Goal: Contribute content: Contribute content

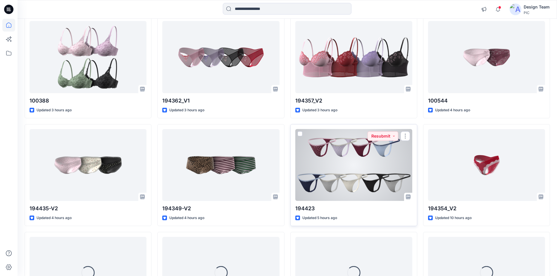
scroll to position [534, 0]
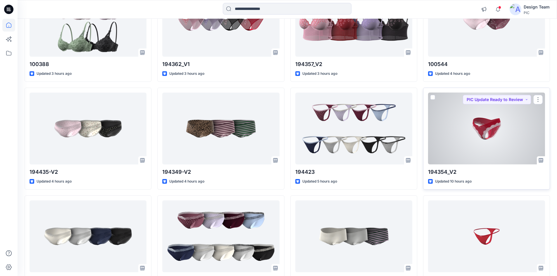
click at [468, 132] on div at bounding box center [486, 129] width 117 height 72
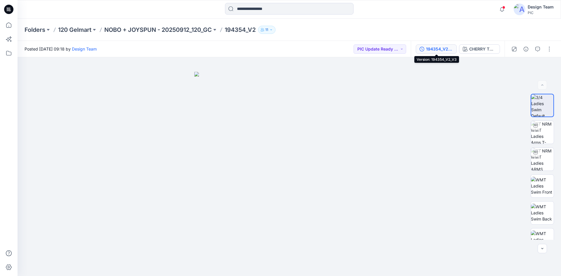
click at [441, 50] on div "194354_V2_V3" at bounding box center [439, 49] width 27 height 6
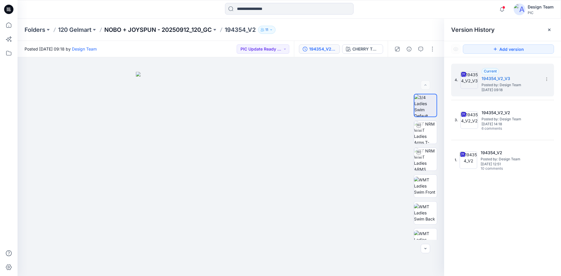
click at [173, 28] on p "NOBO + JOYSPUN - 20250912_120_GC" at bounding box center [158, 30] width 108 height 8
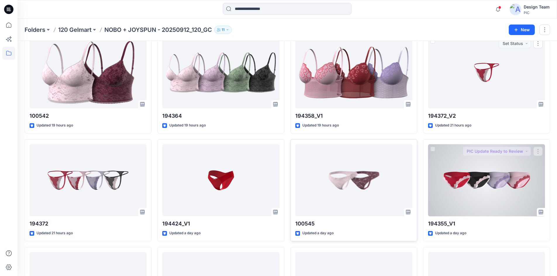
scroll to position [1547, 0]
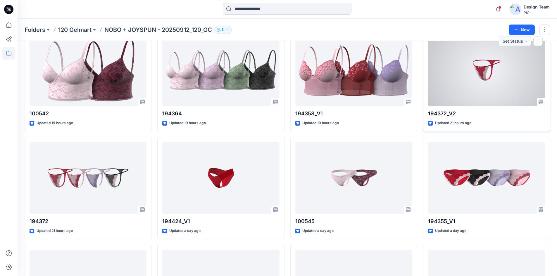
click at [492, 82] on div at bounding box center [486, 70] width 117 height 72
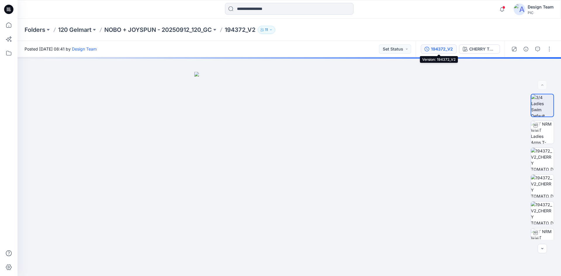
click at [441, 50] on div "194372_V2" at bounding box center [442, 49] width 22 height 6
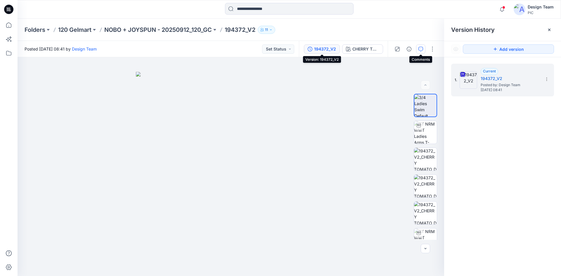
click at [421, 49] on icon "button" at bounding box center [420, 49] width 5 height 5
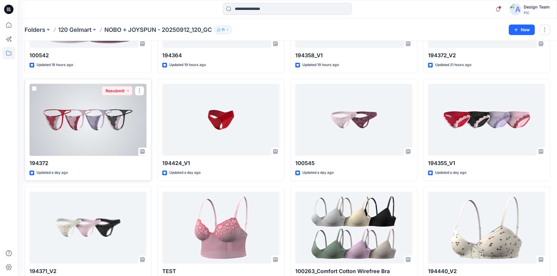
scroll to position [1605, 0]
click at [99, 141] on div at bounding box center [88, 120] width 117 height 72
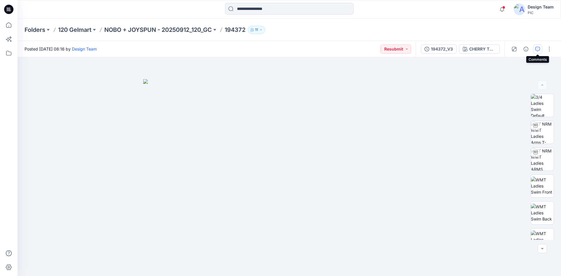
click at [537, 49] on icon "button" at bounding box center [537, 49] width 5 height 5
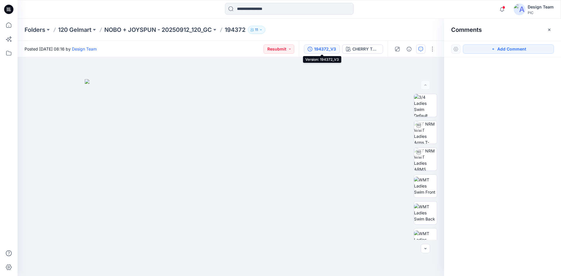
click at [324, 51] on div "194372_V3" at bounding box center [325, 49] width 22 height 6
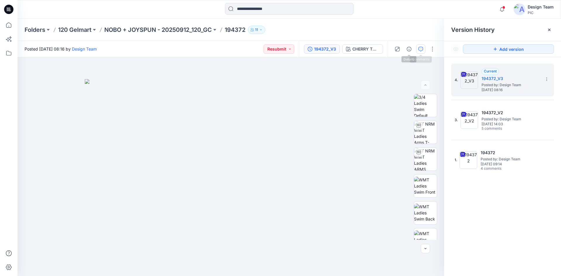
click at [420, 49] on icon "button" at bounding box center [420, 49] width 5 height 5
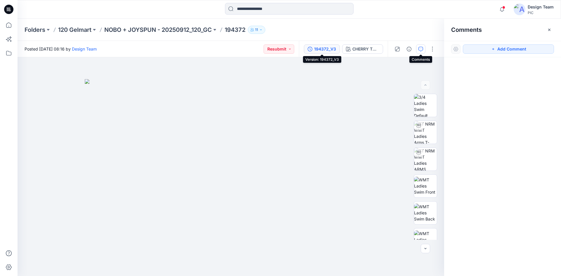
click at [331, 49] on div "194372_V3" at bounding box center [325, 49] width 22 height 6
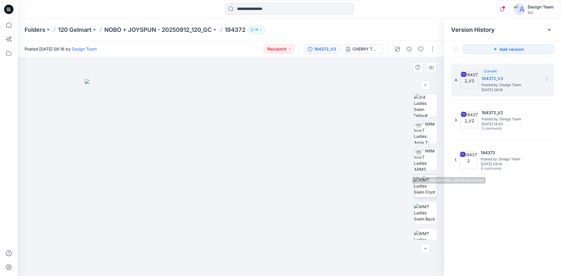
scroll to position [119, 0]
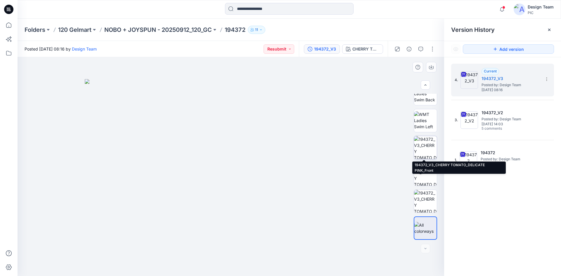
click at [429, 143] on img at bounding box center [425, 147] width 23 height 23
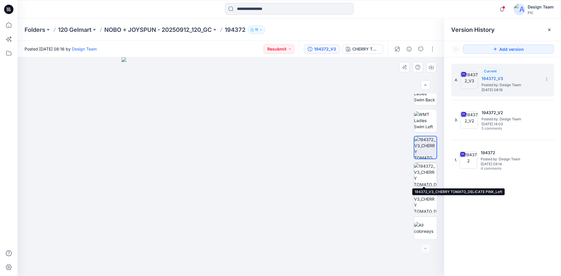
click at [427, 173] on img at bounding box center [425, 174] width 23 height 23
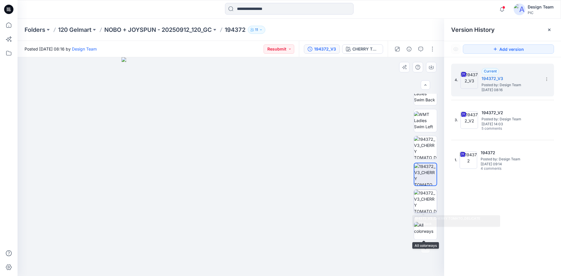
click at [425, 207] on img at bounding box center [425, 201] width 23 height 23
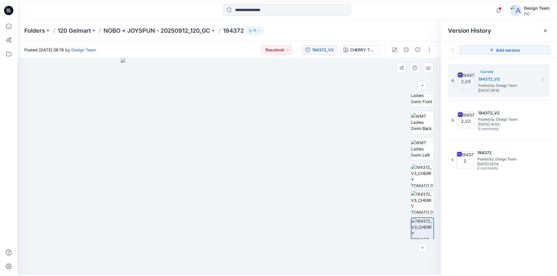
scroll to position [89, 0]
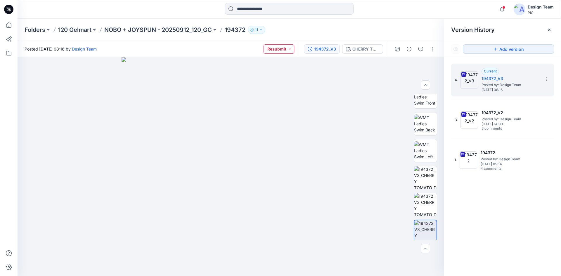
click at [291, 49] on button "Resubmit" at bounding box center [279, 48] width 31 height 9
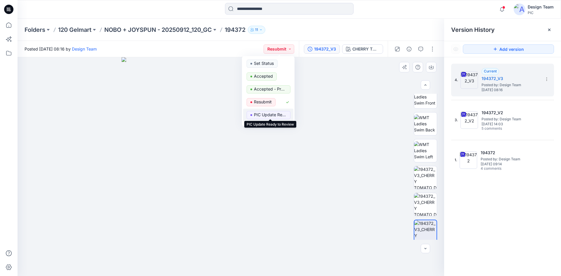
drag, startPoint x: 279, startPoint y: 114, endPoint x: 293, endPoint y: 118, distance: 14.2
click at [279, 114] on p "PIC Update Ready to Review" at bounding box center [270, 115] width 33 height 8
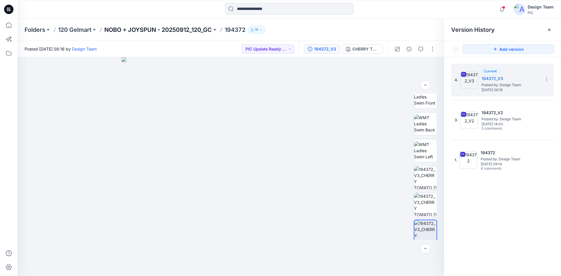
click at [191, 30] on p "NOBO + JOYSPUN - 20250912_120_GC" at bounding box center [158, 30] width 108 height 8
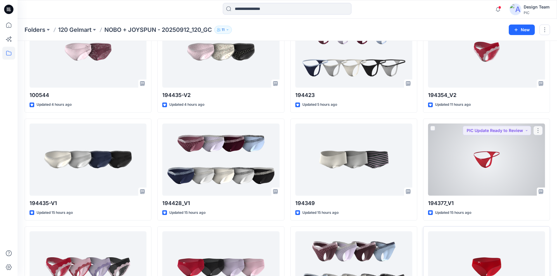
scroll to position [461, 0]
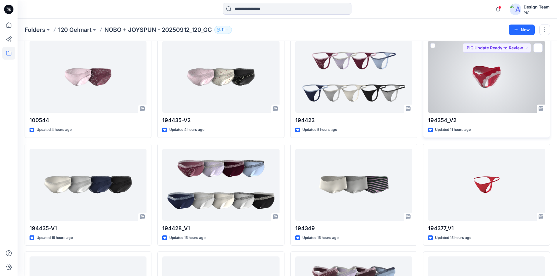
click at [485, 92] on div at bounding box center [486, 77] width 117 height 72
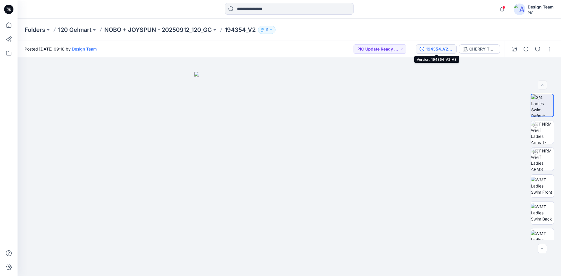
click at [436, 50] on div "194354_V2_V3" at bounding box center [439, 49] width 27 height 6
click at [432, 49] on div "194354_V2_V4" at bounding box center [439, 49] width 27 height 6
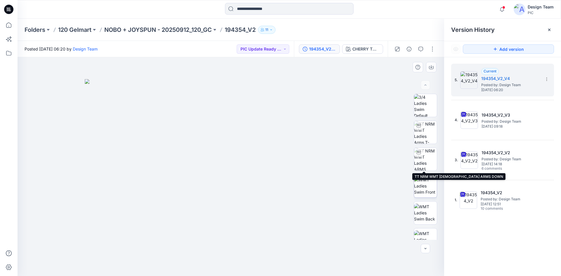
scroll to position [39, 0]
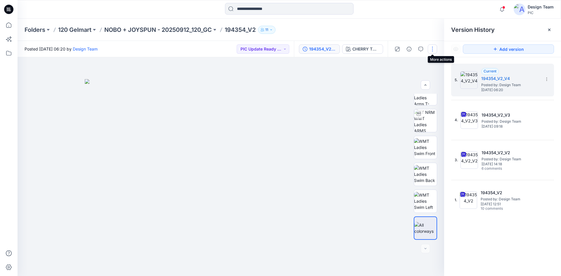
click at [433, 51] on button "button" at bounding box center [432, 48] width 9 height 9
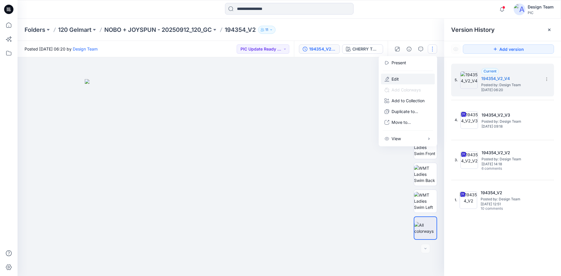
click at [412, 78] on button "Edit" at bounding box center [408, 79] width 54 height 11
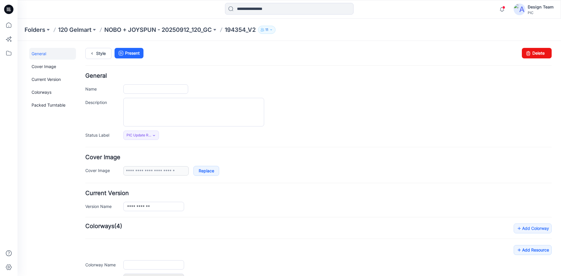
type input "*********"
type input "**********"
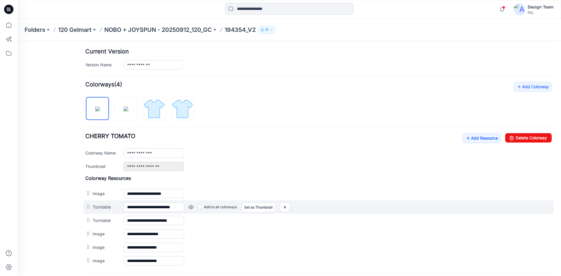
scroll to position [171, 0]
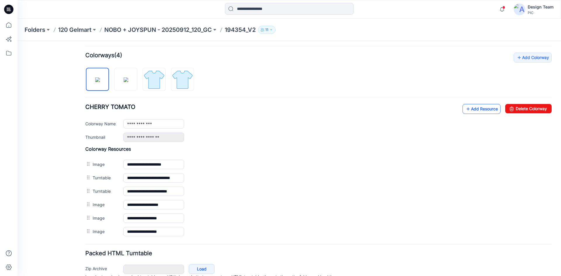
click at [481, 109] on link "Add Resource" at bounding box center [482, 109] width 38 height 10
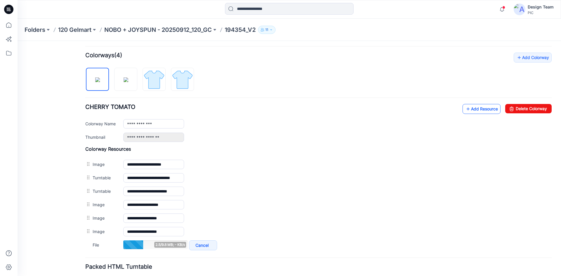
click at [476, 112] on link "Add Resource" at bounding box center [482, 109] width 38 height 10
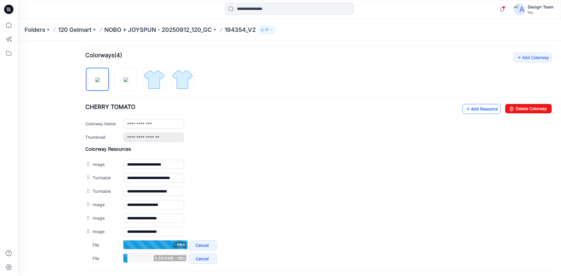
click at [480, 110] on link "Add Resource" at bounding box center [482, 109] width 38 height 10
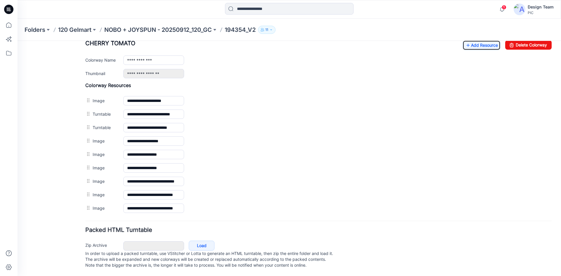
scroll to position [0, 0]
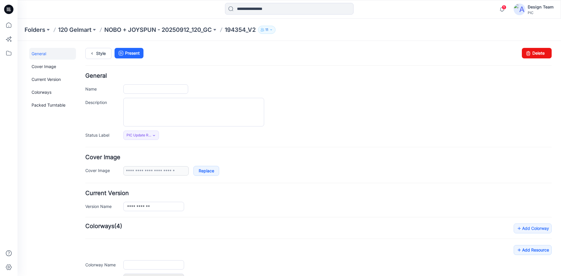
type input "*********"
type input "**********"
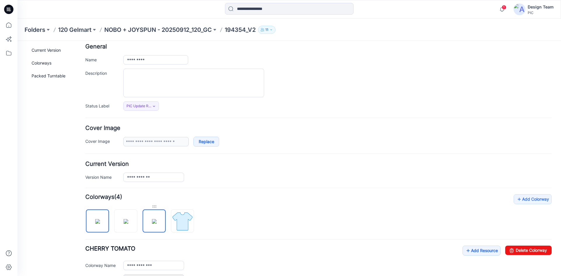
scroll to position [117, 0]
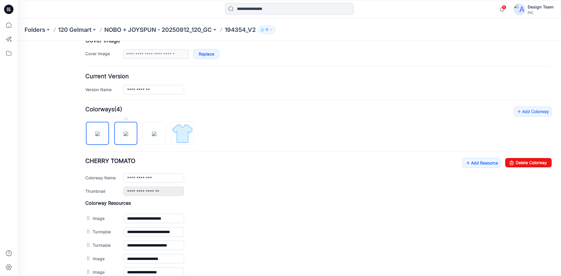
click at [127, 134] on img at bounding box center [126, 133] width 5 height 5
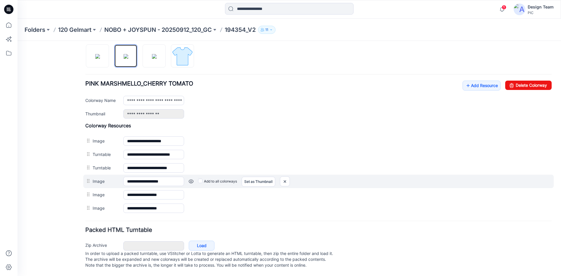
scroll to position [200, 0]
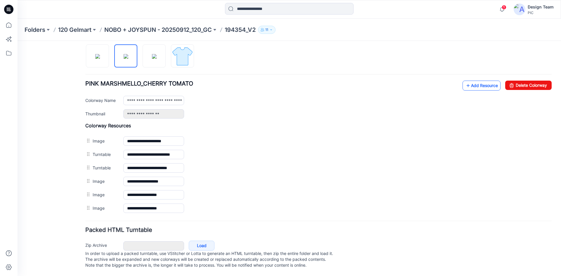
click at [486, 81] on link "Add Resource" at bounding box center [482, 86] width 38 height 10
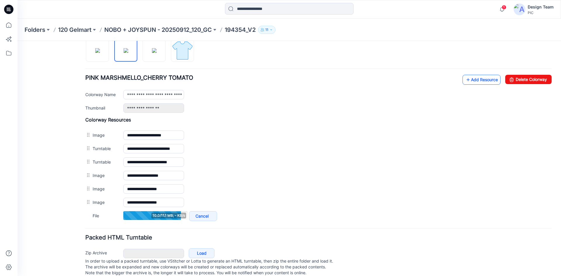
click at [477, 81] on link "Add Resource" at bounding box center [482, 80] width 38 height 10
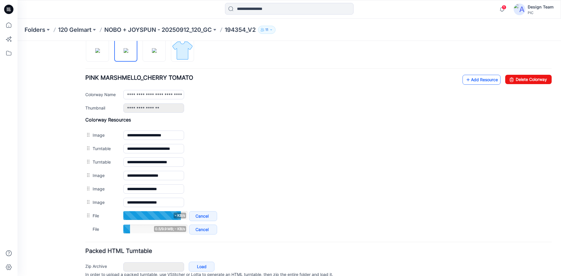
click at [465, 81] on icon at bounding box center [468, 79] width 6 height 9
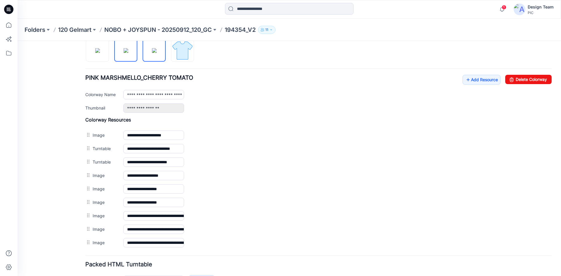
click at [152, 52] on img at bounding box center [154, 50] width 5 height 5
type input "**********"
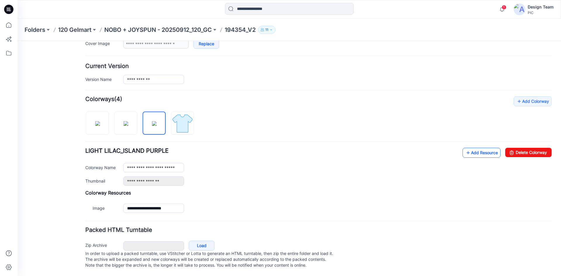
click at [476, 148] on link "Add Resource" at bounding box center [482, 153] width 38 height 10
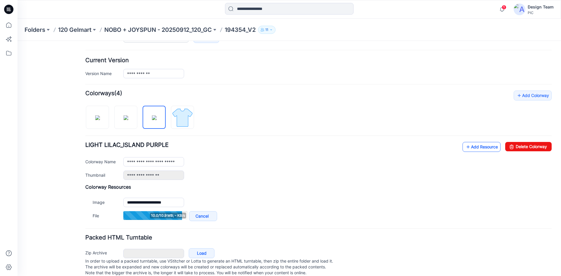
click at [473, 148] on link "Add Resource" at bounding box center [482, 147] width 38 height 10
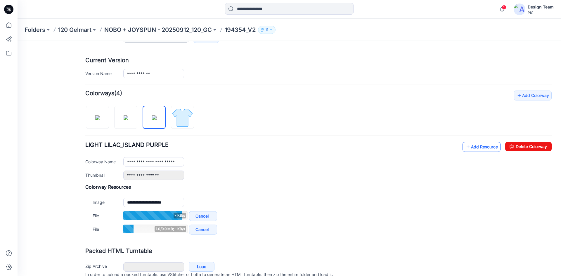
click at [473, 146] on link "Add Resource" at bounding box center [482, 147] width 38 height 10
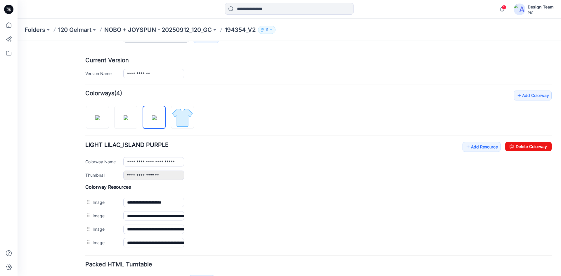
click at [426, 71] on div "**********" at bounding box center [337, 73] width 428 height 9
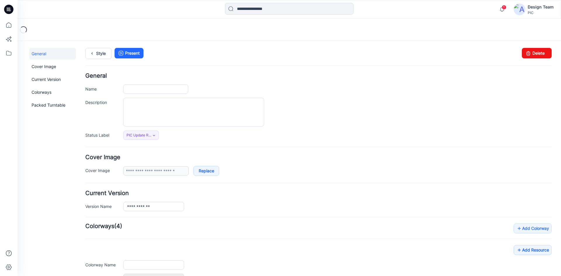
type input "*********"
type input "**********"
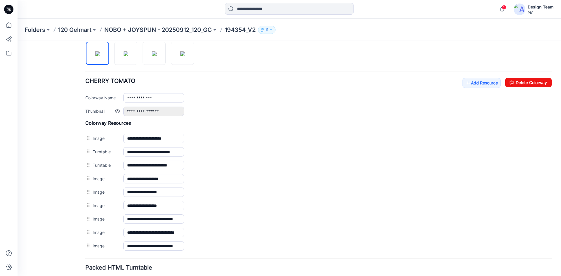
scroll to position [205, 0]
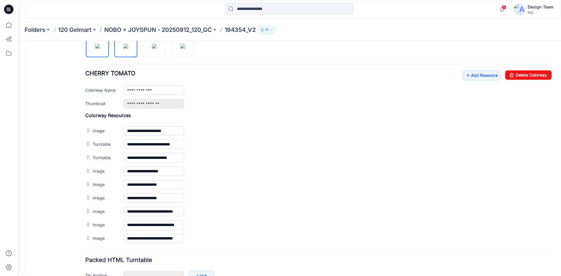
click at [124, 49] on img at bounding box center [126, 46] width 5 height 5
click at [155, 49] on img at bounding box center [154, 46] width 5 height 5
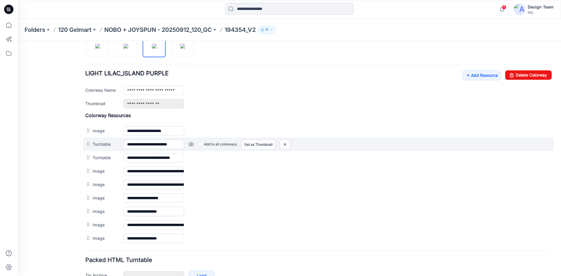
click at [191, 145] on link at bounding box center [191, 144] width 5 height 5
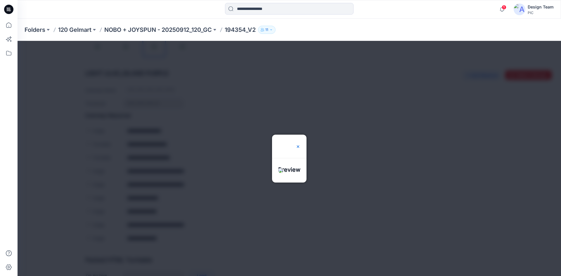
click at [300, 144] on img at bounding box center [298, 146] width 5 height 5
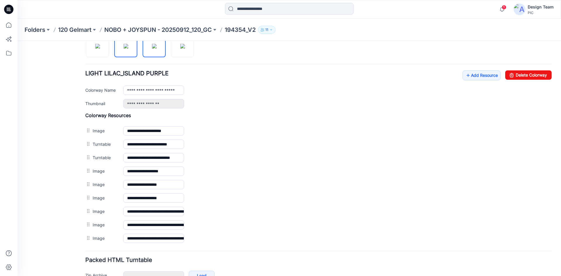
click at [128, 49] on img at bounding box center [126, 46] width 5 height 5
click at [100, 49] on img at bounding box center [97, 46] width 5 height 5
click at [124, 49] on img at bounding box center [126, 46] width 5 height 5
click at [154, 48] on img at bounding box center [154, 46] width 5 height 5
click at [128, 49] on img at bounding box center [126, 46] width 5 height 5
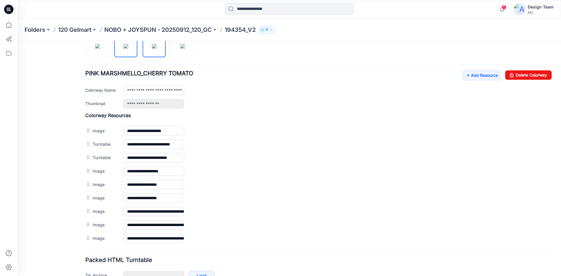
click at [152, 49] on img at bounding box center [154, 46] width 5 height 5
click at [124, 49] on img at bounding box center [126, 46] width 5 height 5
click at [152, 49] on img at bounding box center [154, 46] width 5 height 5
click at [100, 49] on img at bounding box center [97, 46] width 5 height 5
click at [125, 49] on img at bounding box center [126, 46] width 5 height 5
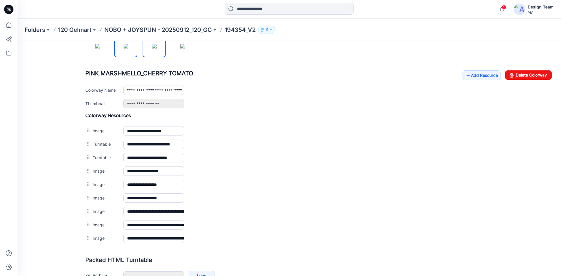
click at [152, 49] on img at bounding box center [154, 46] width 5 height 5
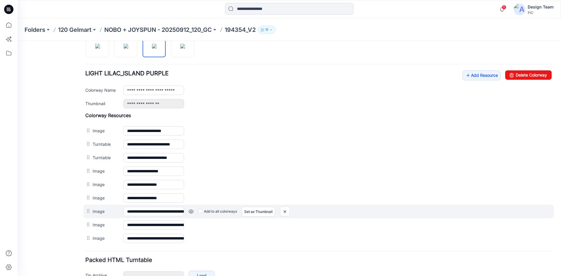
click at [193, 212] on link at bounding box center [191, 211] width 5 height 5
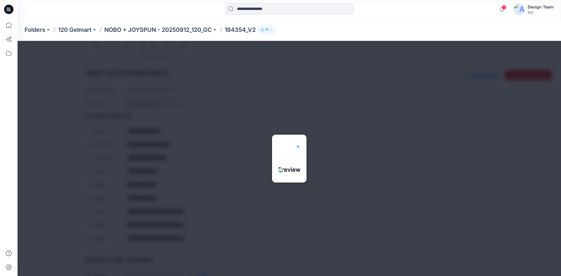
click at [300, 144] on img at bounding box center [298, 146] width 5 height 5
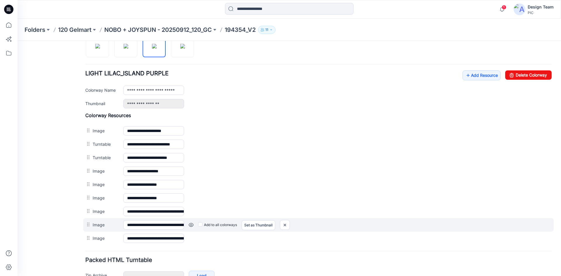
click at [190, 225] on link at bounding box center [191, 225] width 5 height 5
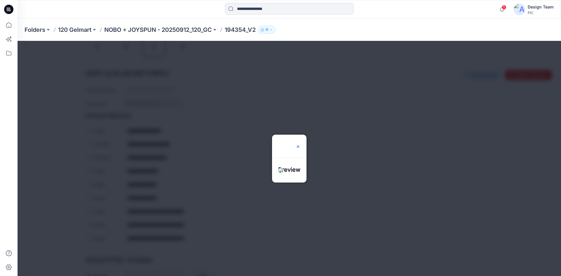
click at [300, 144] on img at bounding box center [298, 146] width 5 height 5
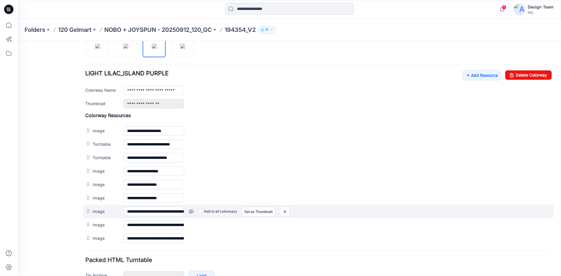
click at [191, 212] on link at bounding box center [191, 211] width 5 height 5
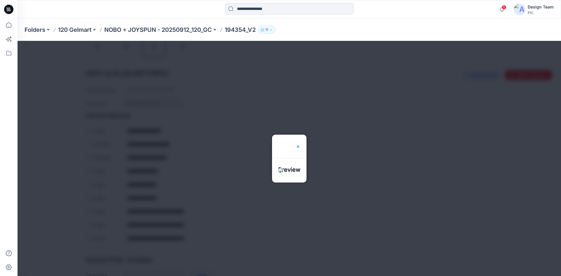
click at [300, 144] on img at bounding box center [298, 146] width 5 height 5
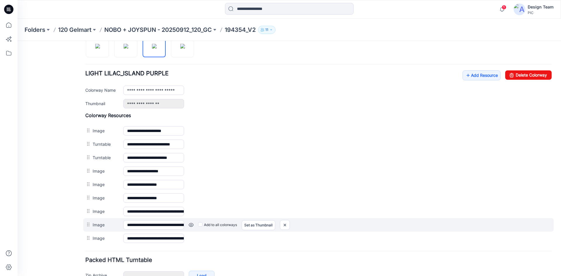
click at [191, 225] on link at bounding box center [191, 225] width 5 height 5
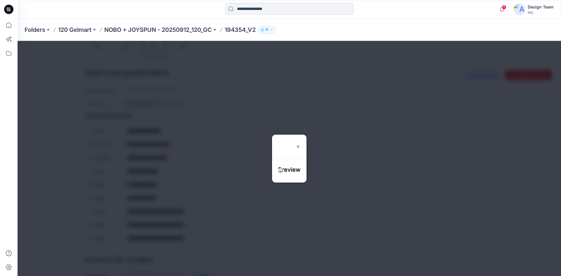
click at [300, 144] on img at bounding box center [298, 146] width 5 height 5
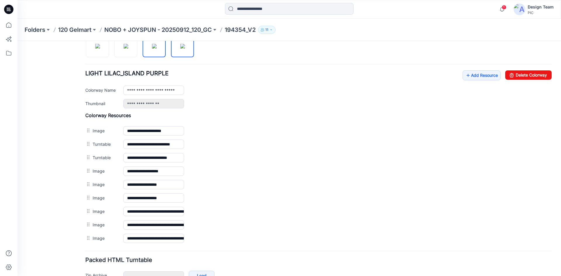
click at [185, 47] on img at bounding box center [182, 46] width 5 height 5
type input "**********"
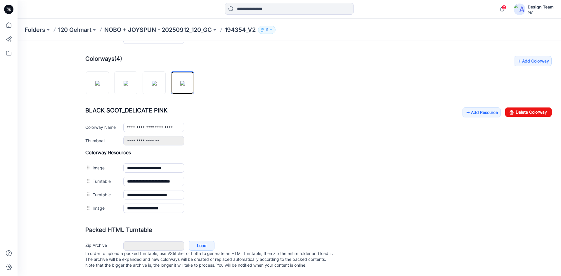
scroll to position [0, 0]
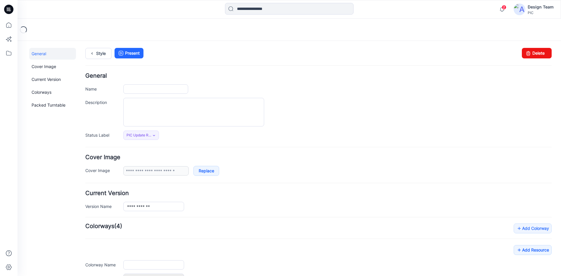
type input "*********"
type input "**********"
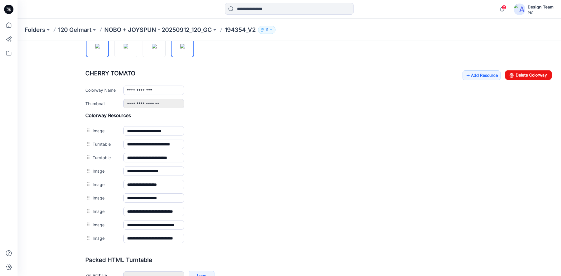
click at [183, 49] on img at bounding box center [182, 46] width 5 height 5
type input "**********"
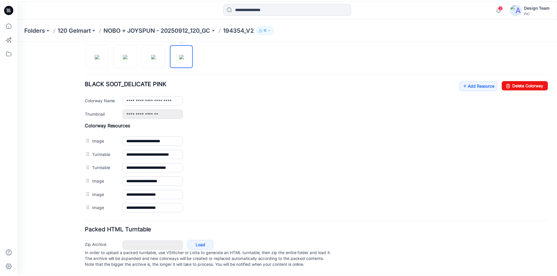
scroll to position [200, 0]
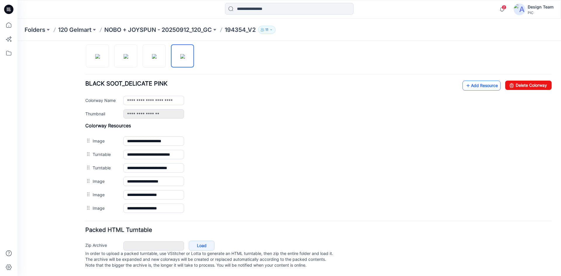
click at [477, 81] on link "Add Resource" at bounding box center [482, 86] width 38 height 10
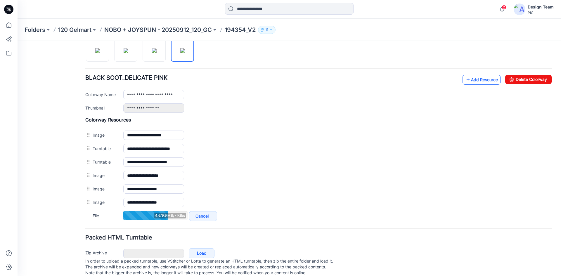
click at [471, 79] on link "Add Resource" at bounding box center [482, 80] width 38 height 10
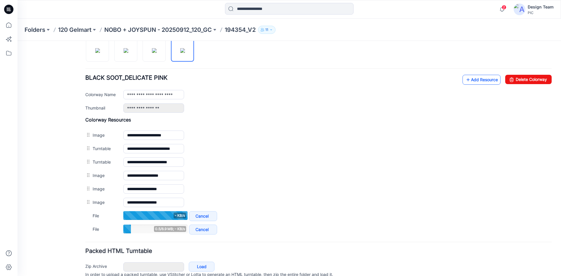
click at [479, 79] on link "Add Resource" at bounding box center [482, 80] width 38 height 10
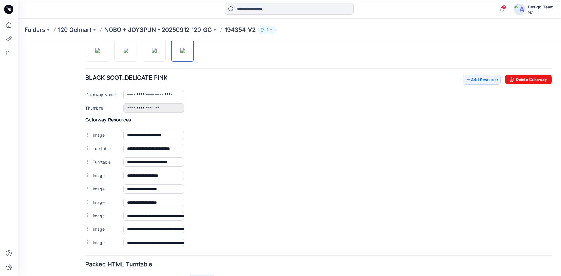
click at [195, 30] on p "NOBO + JOYSPUN - 20250912_120_GC" at bounding box center [158, 30] width 108 height 8
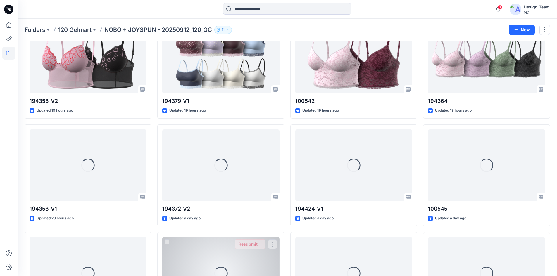
scroll to position [1605, 0]
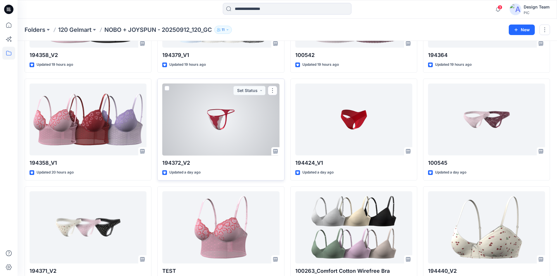
click at [254, 118] on div at bounding box center [220, 120] width 117 height 72
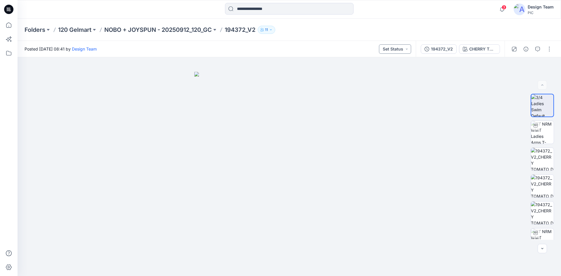
click at [408, 49] on button "Set Status" at bounding box center [395, 48] width 32 height 9
click at [330, 50] on div "Posted Monday, October 13, 2025 08:41 by Design Team Set Status Set Status Acce…" at bounding box center [217, 49] width 398 height 16
click at [479, 49] on div "CHERRY TOMATO_DELICATE PINK" at bounding box center [482, 49] width 27 height 6
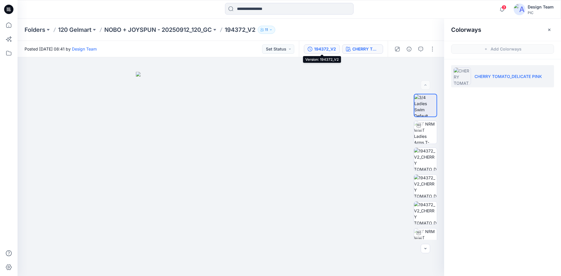
click at [329, 50] on div "194372_V2" at bounding box center [325, 49] width 22 height 6
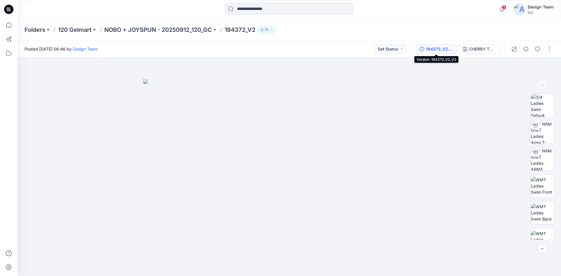
click at [443, 49] on div "194372_V2_V2" at bounding box center [439, 49] width 27 height 6
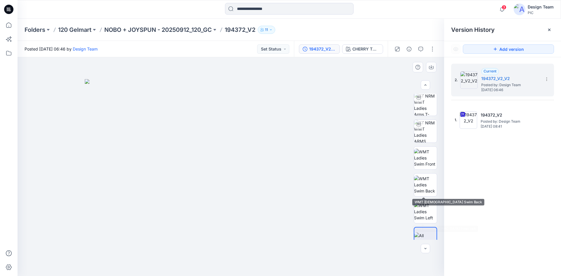
scroll to position [39, 0]
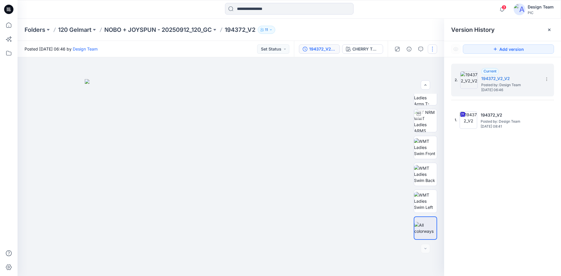
click at [433, 50] on button "button" at bounding box center [432, 48] width 9 height 9
click at [410, 76] on button "Edit" at bounding box center [408, 79] width 54 height 11
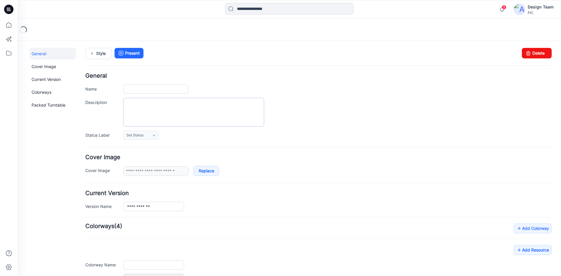
type input "*********"
type input "**********"
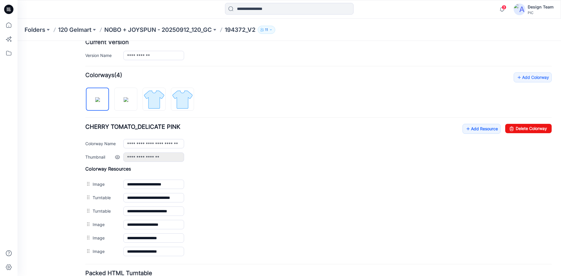
scroll to position [200, 0]
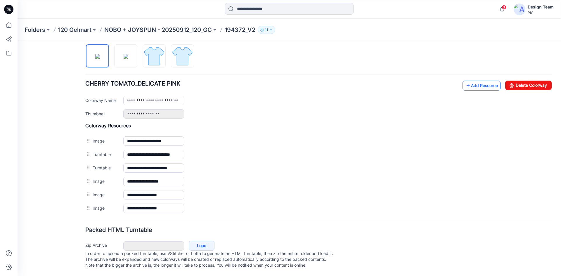
click at [465, 81] on icon at bounding box center [468, 85] width 6 height 9
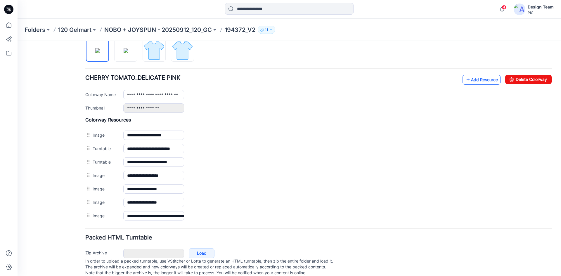
click at [465, 82] on icon at bounding box center [468, 79] width 6 height 9
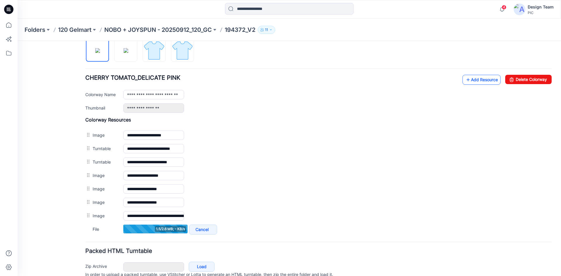
click at [477, 80] on link "Add Resource" at bounding box center [482, 80] width 38 height 10
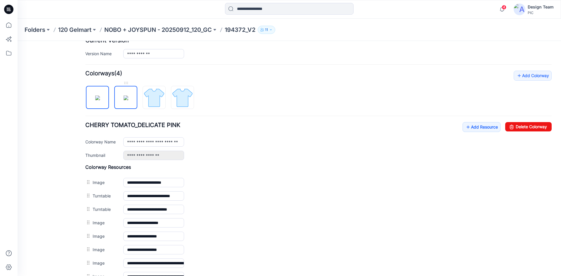
click at [128, 100] on img at bounding box center [126, 98] width 5 height 5
type input "**********"
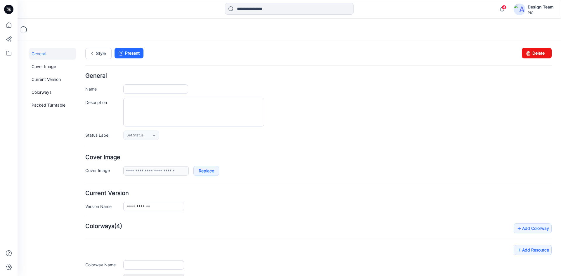
type input "*********"
type input "**********"
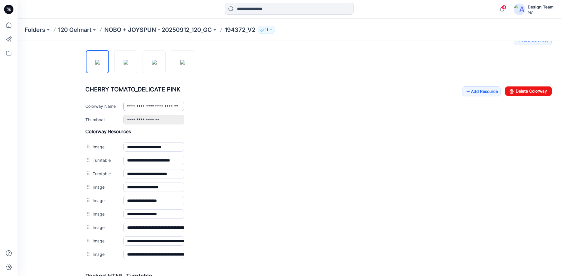
scroll to position [175, 0]
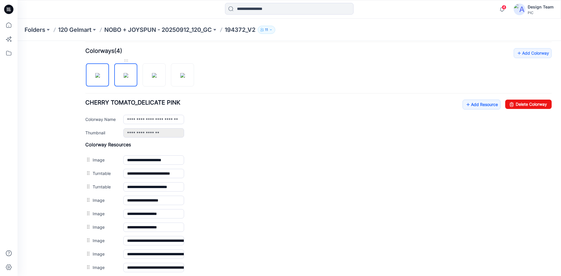
click at [124, 76] on img at bounding box center [126, 75] width 5 height 5
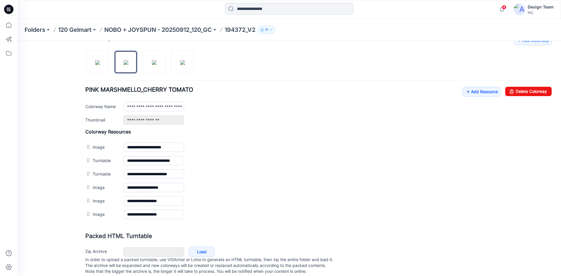
scroll to position [200, 0]
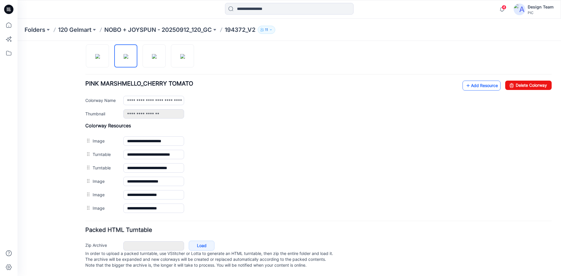
click at [482, 81] on link "Add Resource" at bounding box center [482, 86] width 38 height 10
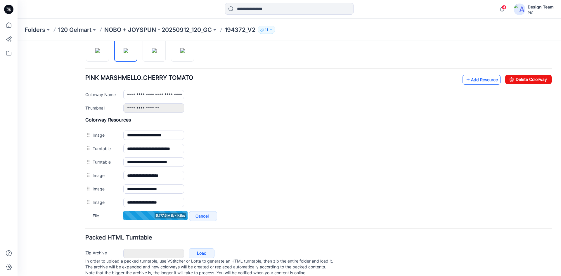
click at [482, 79] on link "Add Resource" at bounding box center [482, 80] width 38 height 10
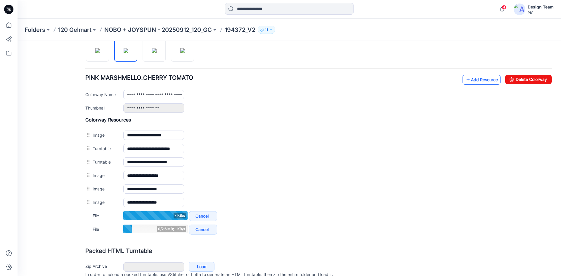
click at [471, 82] on link "Add Resource" at bounding box center [482, 80] width 38 height 10
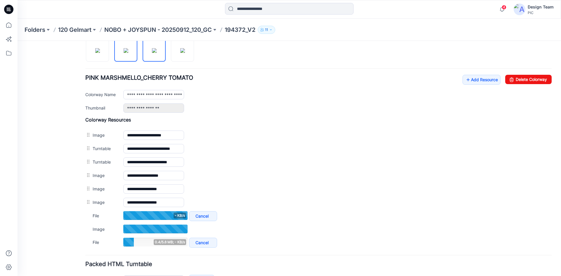
click at [154, 52] on img at bounding box center [154, 50] width 5 height 5
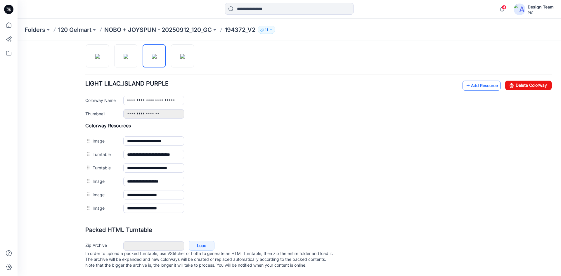
click at [484, 82] on link "Add Resource" at bounding box center [482, 86] width 38 height 10
click at [484, 81] on link "Add Resource" at bounding box center [482, 86] width 38 height 10
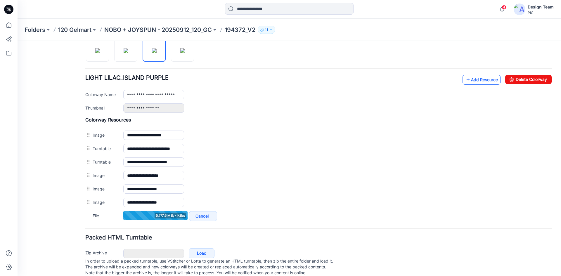
click at [482, 82] on link "Add Resource" at bounding box center [482, 80] width 38 height 10
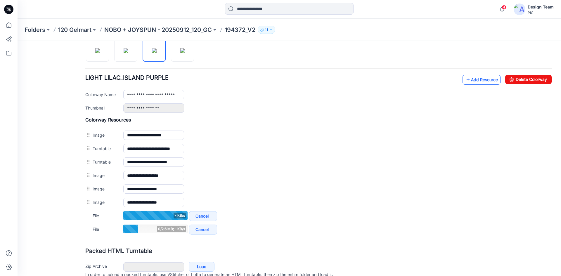
click at [486, 79] on link "Add Resource" at bounding box center [482, 80] width 38 height 10
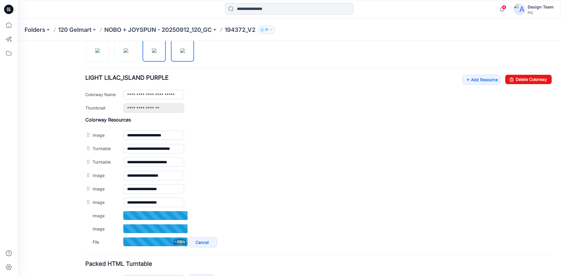
click at [185, 53] on img at bounding box center [182, 50] width 5 height 5
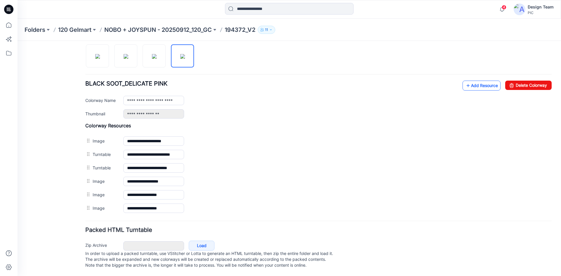
click at [475, 81] on link "Add Resource" at bounding box center [482, 86] width 38 height 10
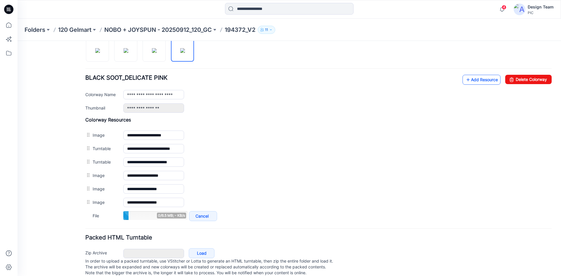
click at [486, 80] on link "Add Resource" at bounding box center [482, 80] width 38 height 10
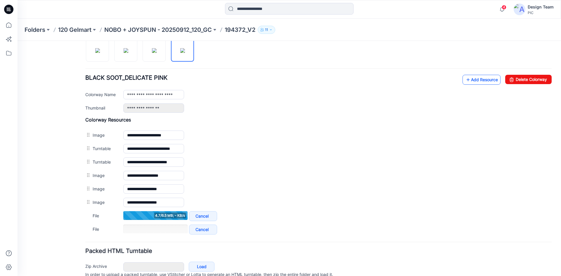
click at [474, 81] on link "Add Resource" at bounding box center [482, 80] width 38 height 10
click at [475, 79] on link "Add Resource" at bounding box center [482, 80] width 38 height 10
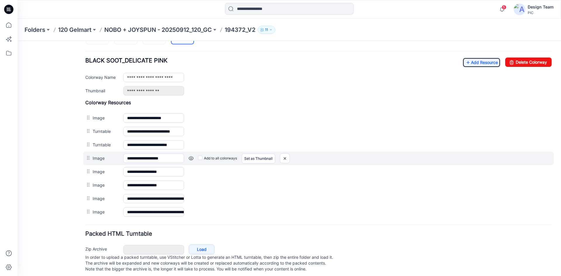
scroll to position [227, 0]
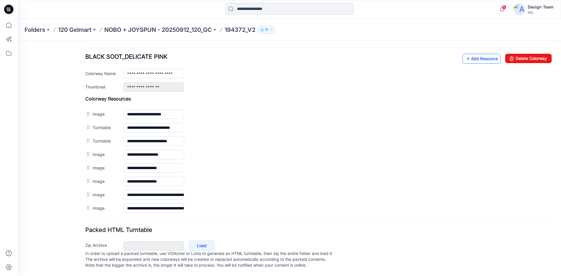
click at [465, 54] on icon at bounding box center [468, 58] width 6 height 9
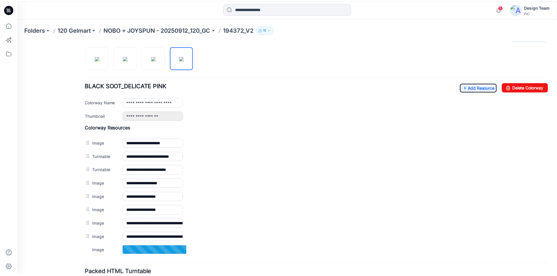
scroll to position [182, 0]
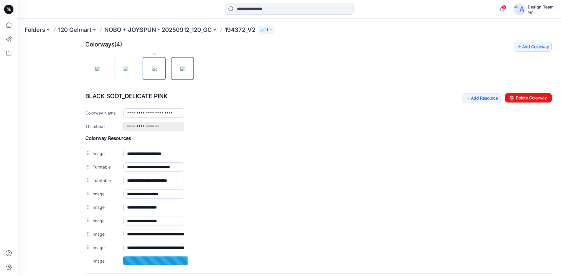
click at [157, 71] on img at bounding box center [154, 69] width 5 height 5
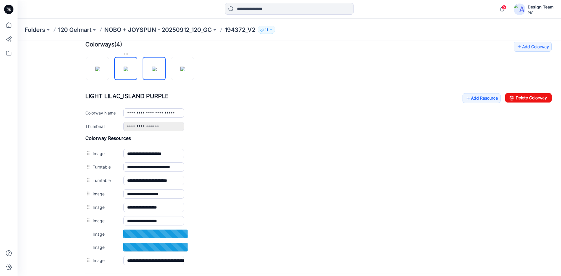
click at [124, 70] on img at bounding box center [126, 69] width 5 height 5
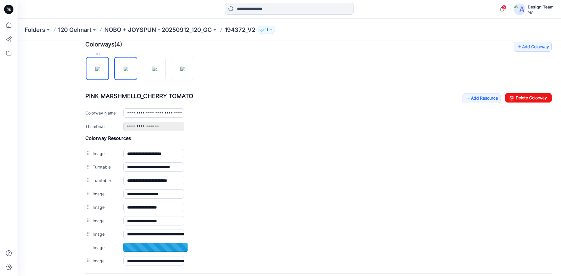
click at [100, 71] on img at bounding box center [97, 69] width 5 height 5
click at [128, 71] on img at bounding box center [126, 69] width 5 height 5
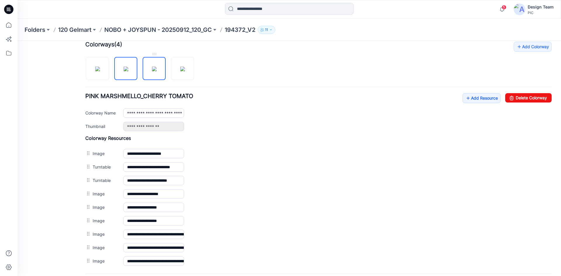
click at [153, 71] on img at bounding box center [154, 69] width 5 height 5
click at [185, 70] on img at bounding box center [182, 69] width 5 height 5
type input "**********"
click at [184, 26] on p "NOBO + JOYSPUN - 20250912_120_GC" at bounding box center [158, 30] width 108 height 8
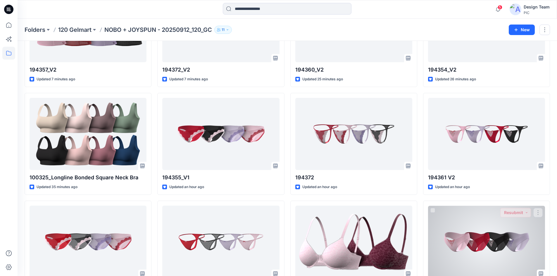
scroll to position [79, 0]
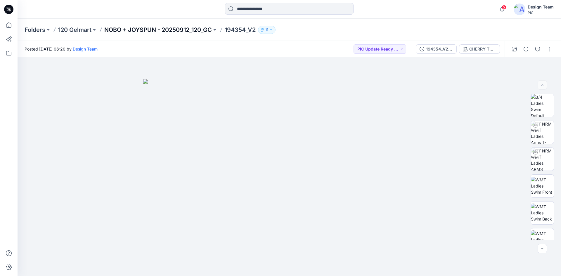
click at [163, 27] on p "NOBO + JOYSPUN - 20250912_120_GC" at bounding box center [158, 30] width 108 height 8
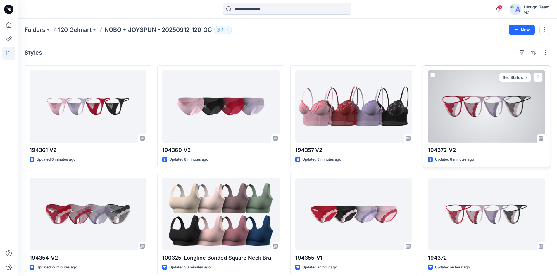
click at [521, 76] on button "Set Status" at bounding box center [514, 77] width 32 height 9
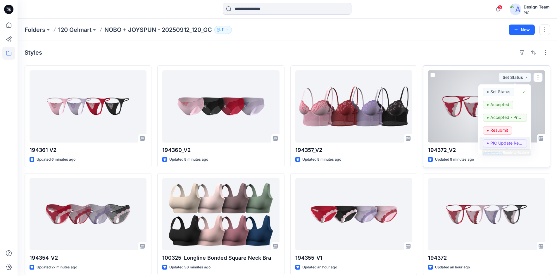
click at [508, 143] on p "PIC Update Ready to Review" at bounding box center [506, 143] width 33 height 8
